Goal: Task Accomplishment & Management: Complete application form

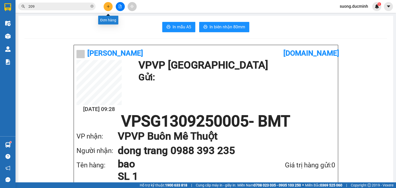
click at [108, 8] on button at bounding box center [108, 6] width 9 height 9
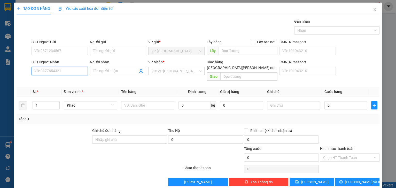
click at [76, 74] on input "SĐT Người Nhận" at bounding box center [59, 71] width 56 height 8
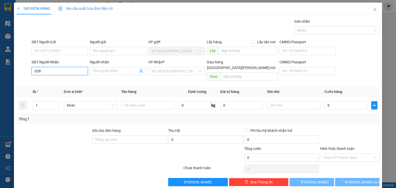
click at [76, 74] on input "038" at bounding box center [59, 71] width 56 height 8
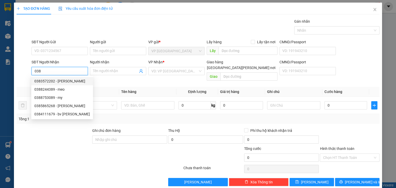
click at [60, 71] on input "038" at bounding box center [59, 71] width 56 height 8
type input "0"
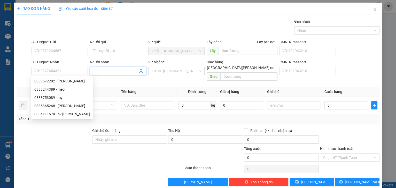
click at [121, 70] on input "Người nhận" at bounding box center [115, 71] width 45 height 6
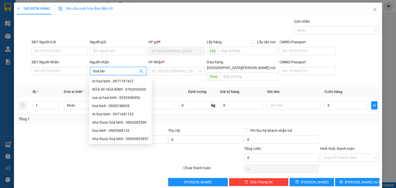
type input "hoa binh"
click at [134, 108] on div "hoa binh - 0938748038" at bounding box center [120, 106] width 56 height 6
type input "0938748038"
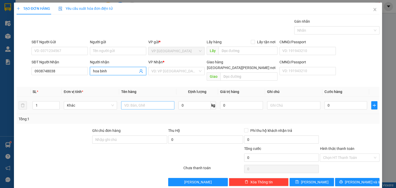
type input "hoa binh"
click at [131, 101] on input "text" at bounding box center [147, 105] width 53 height 8
type input "thg gtn"
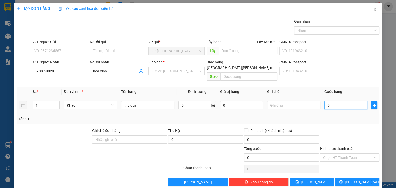
click at [359, 103] on input "0" at bounding box center [345, 105] width 43 height 8
type input "7"
type input "71"
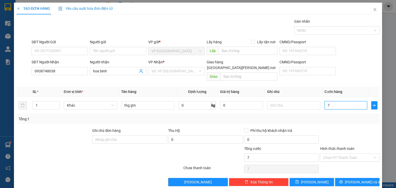
type input "71"
type input "7"
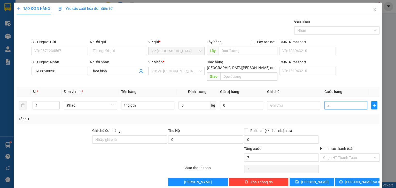
type input "70"
type input "70.000"
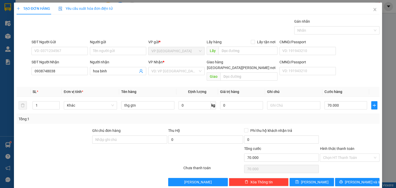
click at [335, 136] on div at bounding box center [349, 137] width 61 height 18
click at [332, 154] on input "Hình thức thanh toán" at bounding box center [348, 158] width 50 height 8
click at [330, 162] on div "Tại văn phòng" at bounding box center [346, 162] width 53 height 6
type input "0"
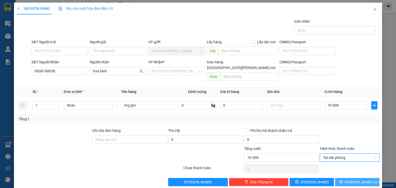
click at [343, 181] on icon "printer" at bounding box center [340, 182] width 3 height 3
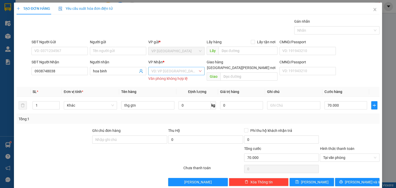
click at [184, 73] on input "search" at bounding box center [174, 71] width 46 height 8
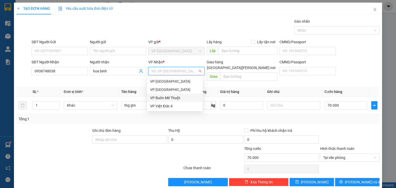
click at [175, 98] on div "VP Buôn Mê Thuột" at bounding box center [175, 98] width 50 height 6
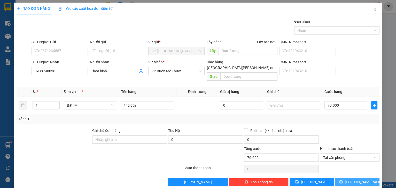
click at [339, 178] on button "[PERSON_NAME] và In" at bounding box center [357, 182] width 44 height 8
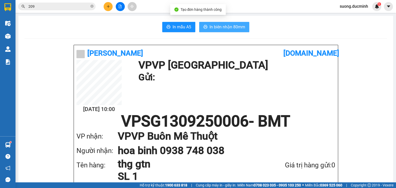
click at [230, 27] on span "In biên nhận 80mm" at bounding box center [227, 27] width 36 height 6
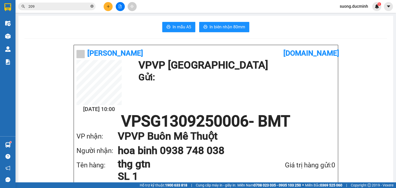
click at [92, 6] on icon "close-circle" at bounding box center [91, 6] width 3 height 3
click at [68, 7] on input "text" at bounding box center [58, 7] width 61 height 6
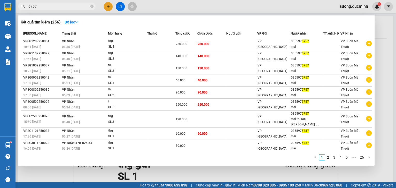
type input "5757"
click at [384, 128] on div at bounding box center [198, 94] width 396 height 188
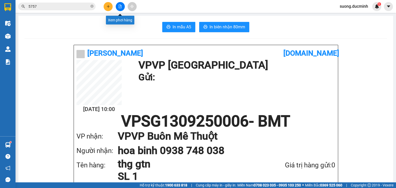
click at [118, 5] on icon "file-add" at bounding box center [120, 7] width 4 height 4
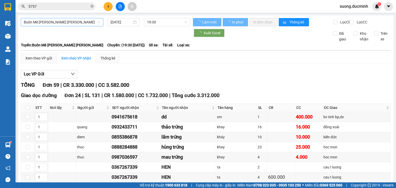
type input "[DATE]"
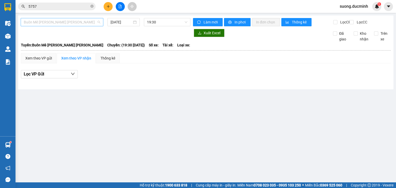
click at [74, 24] on span "Buôn Mê [PERSON_NAME] [PERSON_NAME]" at bounding box center [62, 22] width 76 height 8
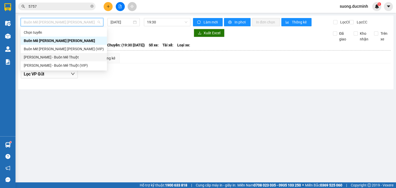
click at [48, 58] on div "[PERSON_NAME] - Buôn Mê Thuột" at bounding box center [64, 57] width 80 height 6
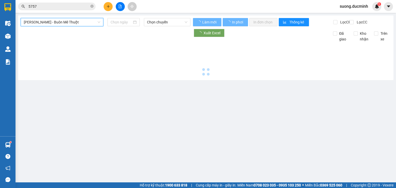
type input "[DATE]"
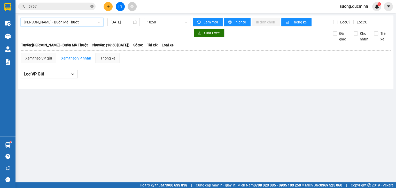
click at [92, 6] on icon "close-circle" at bounding box center [91, 6] width 3 height 3
click at [57, 6] on input "text" at bounding box center [58, 7] width 61 height 6
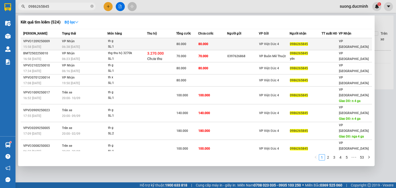
type input "0986265845"
click at [172, 43] on td at bounding box center [161, 44] width 29 height 12
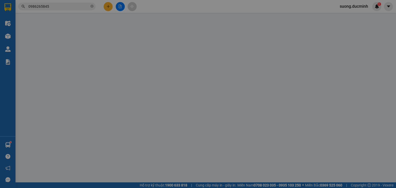
type input "0986265845"
type input "80.000"
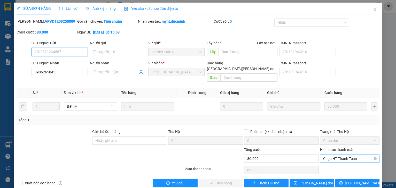
click at [337, 155] on span "Chọn HT Thanh Toán" at bounding box center [349, 159] width 53 height 8
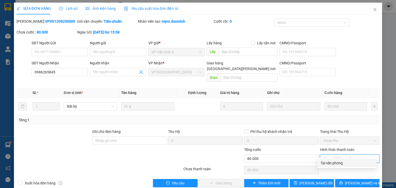
click at [333, 163] on div "Tại văn phòng" at bounding box center [346, 164] width 53 height 6
type input "0"
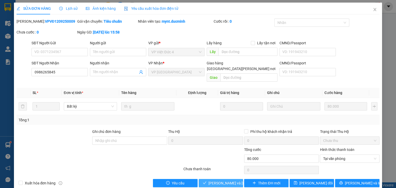
click at [222, 181] on span "[PERSON_NAME] và [PERSON_NAME] hàng" at bounding box center [243, 184] width 70 height 6
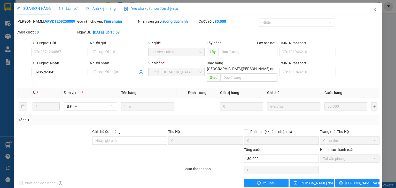
click at [371, 7] on span "Close" at bounding box center [374, 10] width 14 height 14
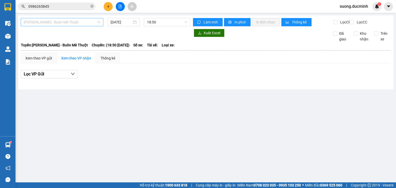
click at [79, 22] on span "[PERSON_NAME] - Buôn Mê Thuột" at bounding box center [62, 22] width 76 height 8
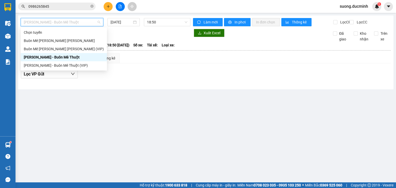
click at [73, 57] on div "[PERSON_NAME] - Buôn Mê Thuột" at bounding box center [64, 57] width 80 height 6
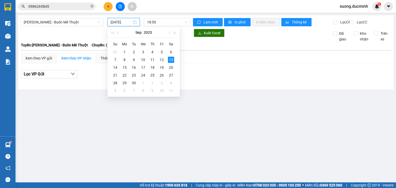
click at [120, 23] on input "[DATE]" at bounding box center [120, 22] width 21 height 6
click at [162, 59] on div "12" at bounding box center [162, 60] width 6 height 6
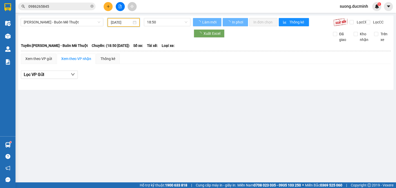
type input "[DATE]"
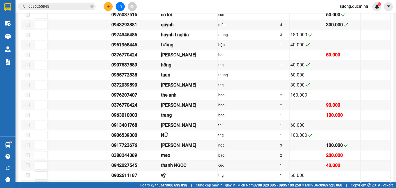
scroll to position [434, 0]
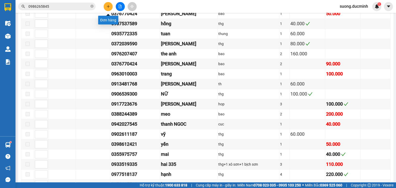
click at [107, 6] on icon "plus" at bounding box center [108, 7] width 4 height 4
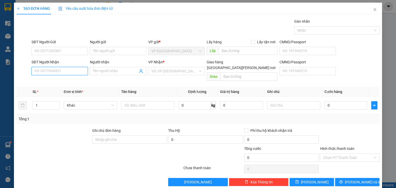
click at [53, 72] on input "SĐT Người Nhận" at bounding box center [59, 71] width 56 height 8
type input "0971565893"
click at [51, 82] on div "0971565893" at bounding box center [59, 81] width 50 height 6
type input "cx hl"
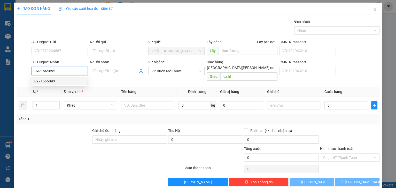
type input "50.000"
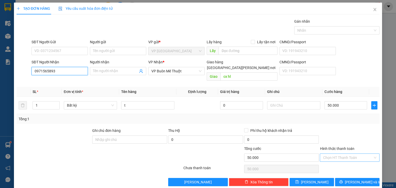
type input "0971565893"
drag, startPoint x: 334, startPoint y: 150, endPoint x: 336, endPoint y: 163, distance: 13.3
click at [334, 154] on input "Hình thức thanh toán" at bounding box center [348, 158] width 50 height 8
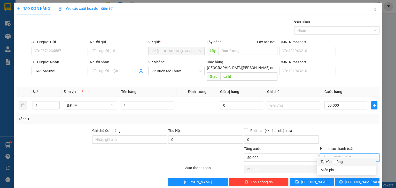
click at [335, 161] on div "Tại văn phòng" at bounding box center [346, 162] width 53 height 6
type input "0"
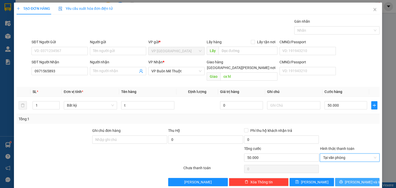
click at [340, 178] on button "[PERSON_NAME] và In" at bounding box center [357, 182] width 44 height 8
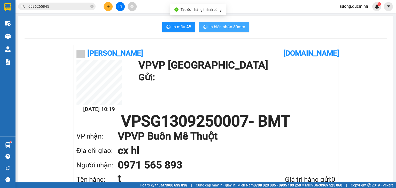
click at [216, 30] on span "In biên nhận 80mm" at bounding box center [227, 27] width 36 height 6
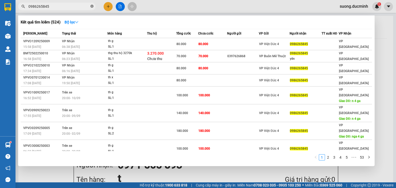
click at [91, 5] on icon "close-circle" at bounding box center [91, 6] width 3 height 3
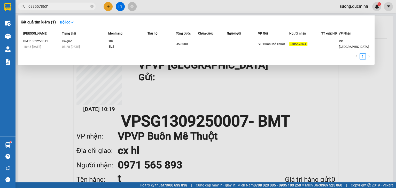
type input "0385578631"
click at [107, 4] on div at bounding box center [198, 94] width 396 height 188
click at [91, 6] on icon "close-circle" at bounding box center [91, 6] width 3 height 3
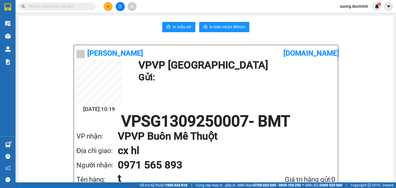
click at [84, 6] on input "text" at bounding box center [58, 7] width 61 height 6
click at [122, 7] on button at bounding box center [120, 6] width 9 height 9
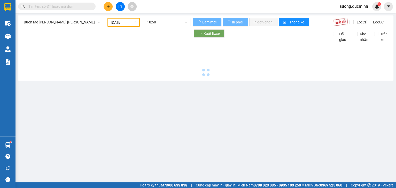
click at [121, 7] on icon "file-add" at bounding box center [120, 7] width 4 height 4
type input "[DATE]"
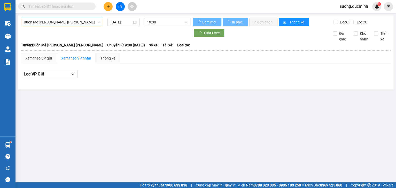
click at [78, 23] on span "Buôn Mê [PERSON_NAME] [PERSON_NAME]" at bounding box center [62, 22] width 76 height 8
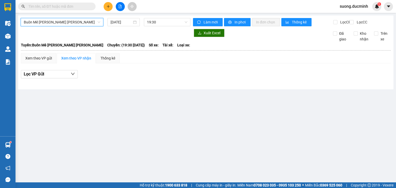
click at [69, 23] on span "Buôn Mê [PERSON_NAME] [PERSON_NAME]" at bounding box center [62, 22] width 76 height 8
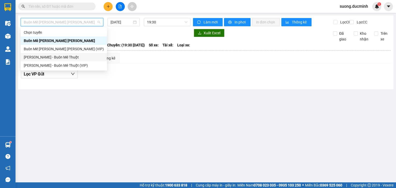
click at [59, 54] on div "[PERSON_NAME] - Buôn Mê Thuột" at bounding box center [64, 57] width 86 height 8
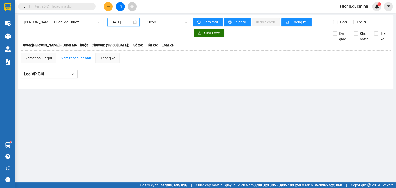
click at [123, 25] on input "[DATE]" at bounding box center [120, 22] width 21 height 6
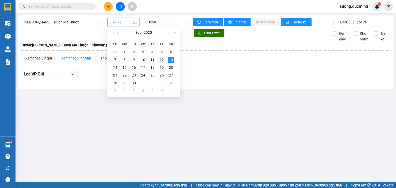
click at [159, 60] on div "12" at bounding box center [162, 60] width 6 height 6
type input "[DATE]"
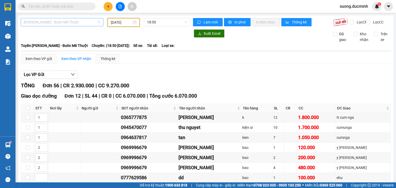
click at [74, 24] on span "[PERSON_NAME] - Buôn Mê Thuột" at bounding box center [62, 22] width 76 height 8
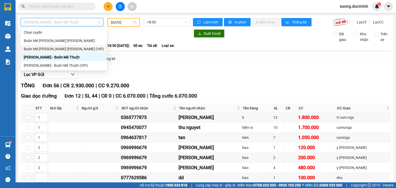
click at [63, 49] on div "Buôn Mê [PERSON_NAME] [PERSON_NAME] (VIP)" at bounding box center [64, 49] width 80 height 6
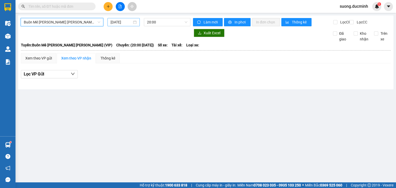
click at [119, 24] on input "[DATE]" at bounding box center [120, 22] width 21 height 6
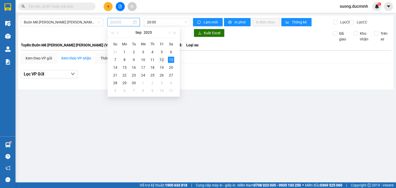
click at [161, 60] on div "12" at bounding box center [162, 60] width 6 height 6
type input "[DATE]"
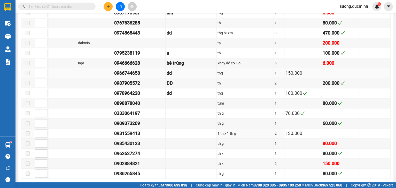
scroll to position [537, 0]
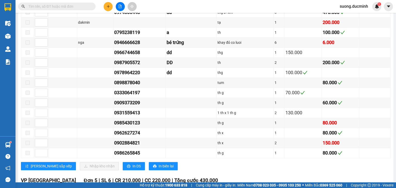
click at [77, 5] on input "text" at bounding box center [58, 7] width 61 height 6
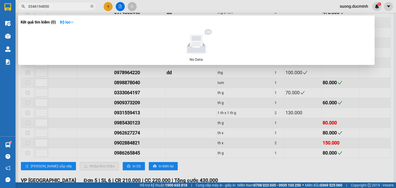
type input "0346194850"
click at [106, 8] on div at bounding box center [198, 94] width 396 height 188
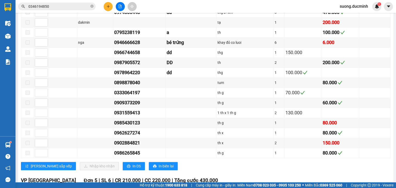
click at [107, 7] on icon "plus" at bounding box center [108, 7] width 4 height 4
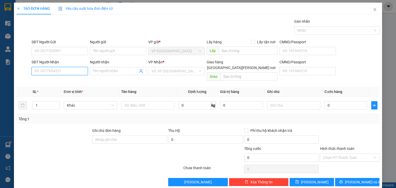
click at [54, 74] on input "SĐT Người Nhận" at bounding box center [59, 71] width 56 height 8
click at [48, 83] on div "0935461414 - hien" at bounding box center [59, 81] width 50 height 6
type input "0935461414"
type input "hien"
type input "200.000"
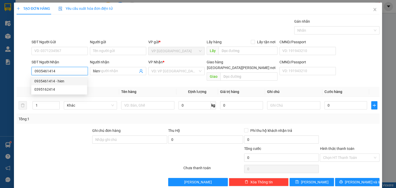
type input "200.000"
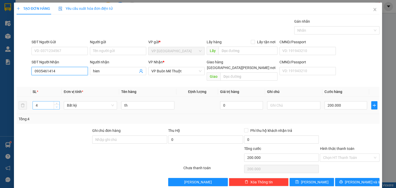
type input "0935461414"
type input "3"
click at [55, 106] on span "down" at bounding box center [56, 107] width 3 height 3
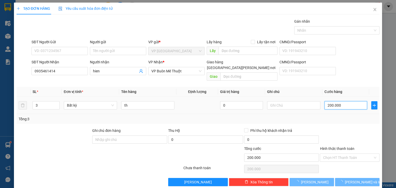
click at [345, 101] on input "200.000" at bounding box center [345, 105] width 43 height 8
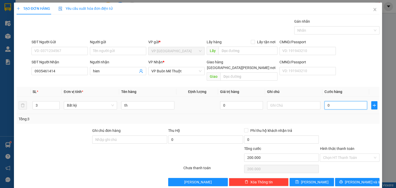
type input "0"
type input "1"
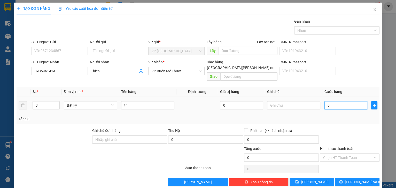
type input "01"
type input "16"
type input "016"
type input "160"
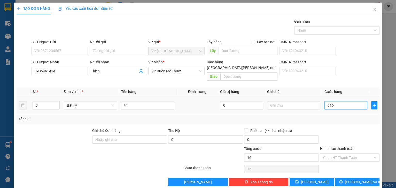
type input "160"
type input "0.160"
type input "160.000"
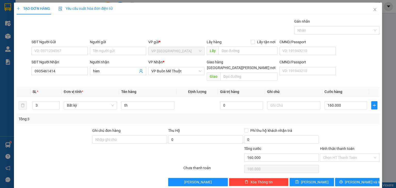
click at [347, 128] on div at bounding box center [349, 137] width 61 height 18
click at [343, 181] on icon "printer" at bounding box center [340, 182] width 3 height 3
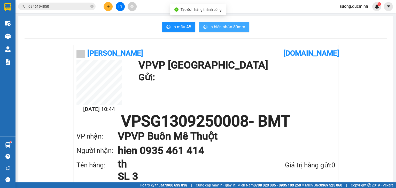
click at [234, 30] on span "In biên nhận 80mm" at bounding box center [227, 27] width 36 height 6
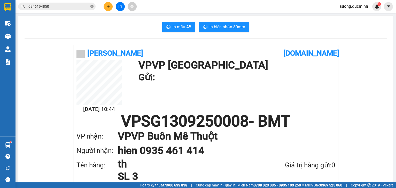
click at [92, 6] on icon "close-circle" at bounding box center [91, 6] width 3 height 3
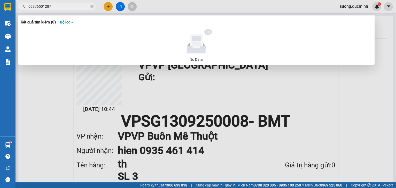
type input "09876501287"
click at [92, 5] on icon "close-circle" at bounding box center [91, 6] width 3 height 3
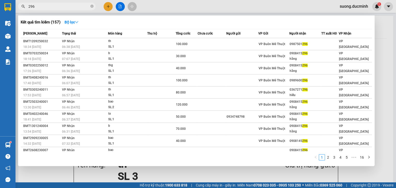
type input "296"
click at [92, 6] on icon "close-circle" at bounding box center [91, 6] width 3 height 3
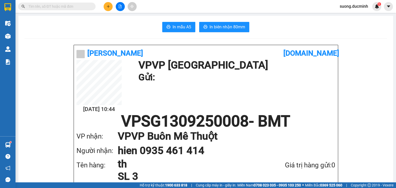
click at [78, 7] on input "text" at bounding box center [58, 7] width 61 height 6
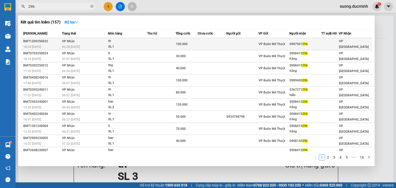
type input "296"
click at [145, 46] on div "SL: 1" at bounding box center [127, 47] width 39 height 6
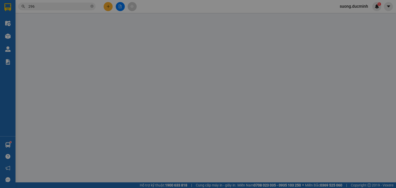
type input "0987501296"
type input "100.000"
type input "0"
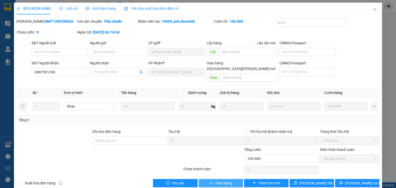
click at [228, 181] on span "Giao hàng" at bounding box center [223, 184] width 17 height 6
